Goal: Task Accomplishment & Management: Use online tool/utility

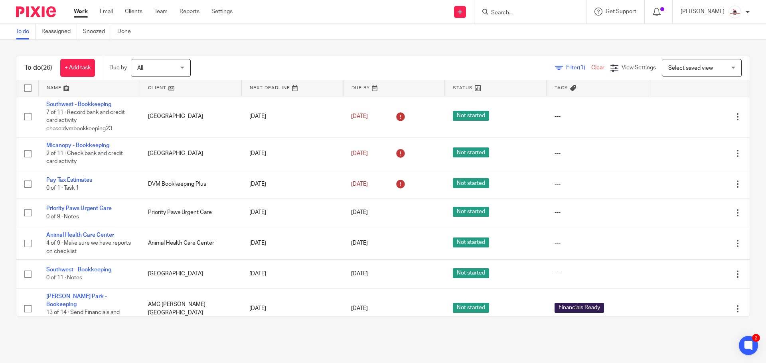
click at [150, 87] on link at bounding box center [190, 88] width 101 height 16
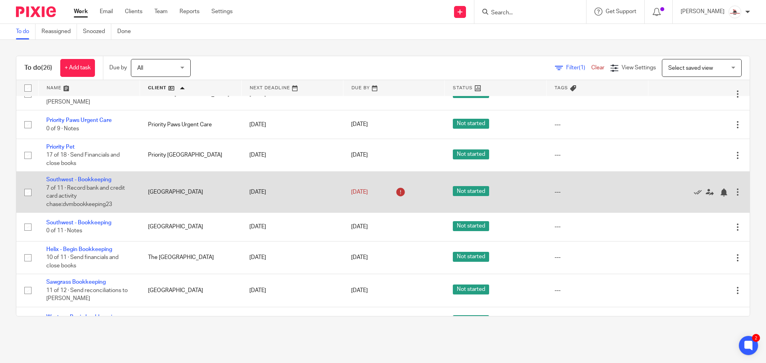
scroll to position [662, 0]
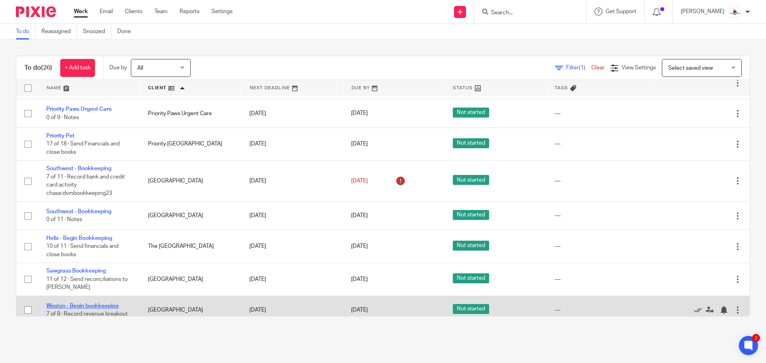
click at [91, 304] on link "Weston - Begin bookkeeping" at bounding box center [82, 307] width 72 height 6
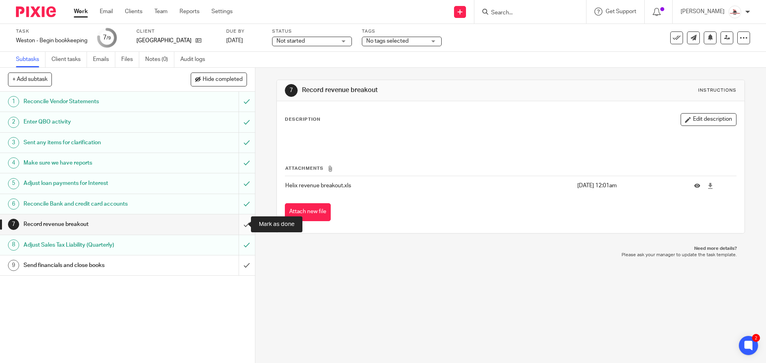
click at [236, 227] on input "submit" at bounding box center [127, 225] width 255 height 20
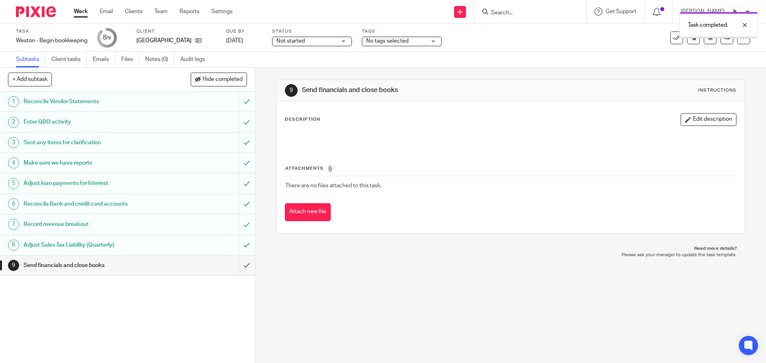
click at [82, 12] on link "Work" at bounding box center [81, 12] width 14 height 8
